Goal: Browse casually

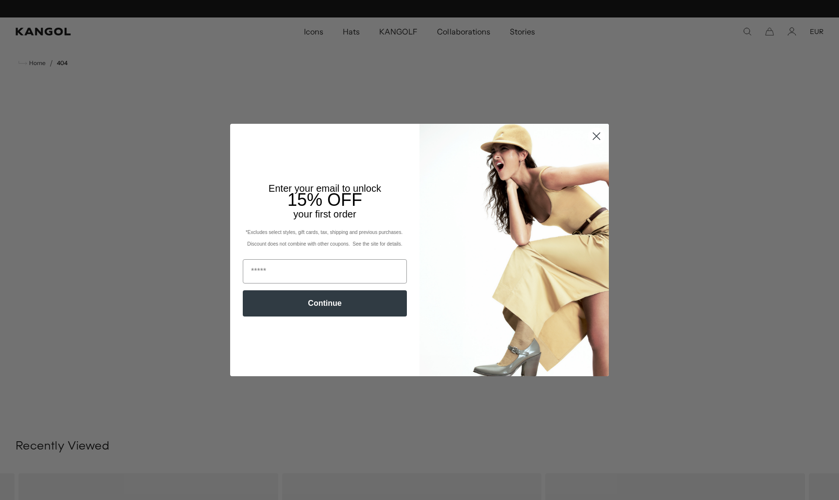
scroll to position [0, 200]
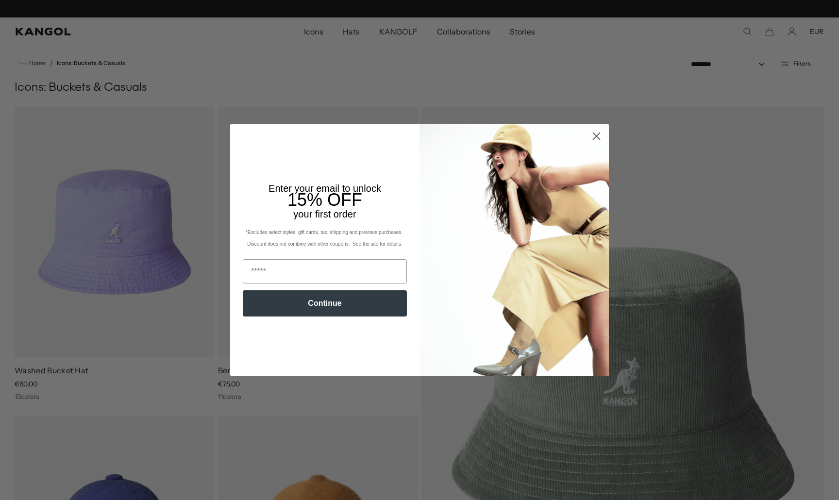
scroll to position [0, 200]
